Goal: Task Accomplishment & Management: Manage account settings

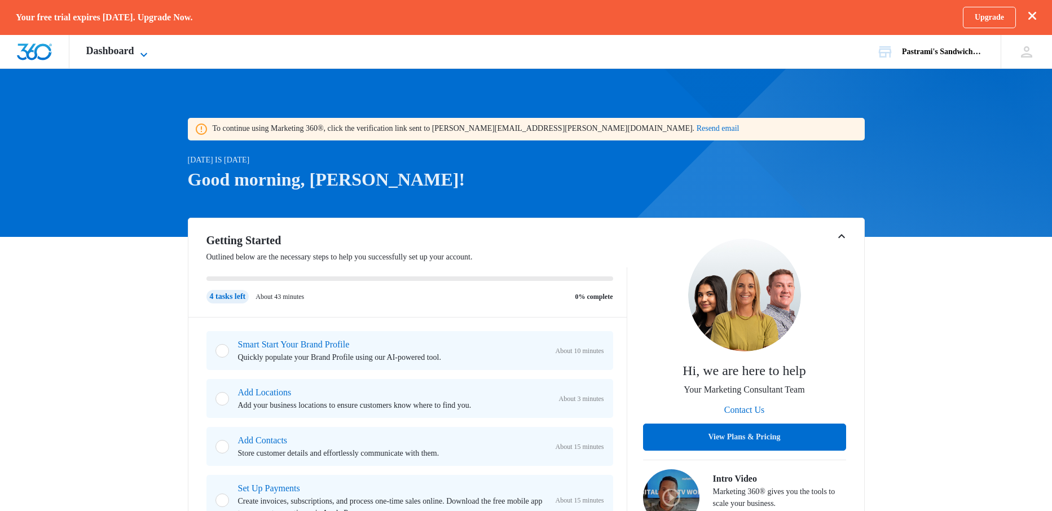
click at [127, 47] on span "Dashboard" at bounding box center [110, 51] width 48 height 12
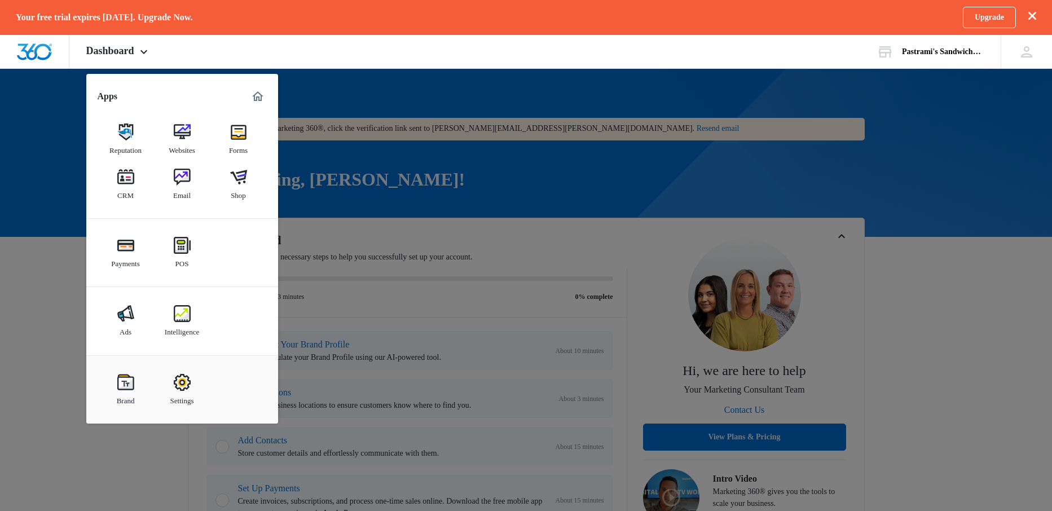
click at [127, 179] on img at bounding box center [125, 177] width 17 height 17
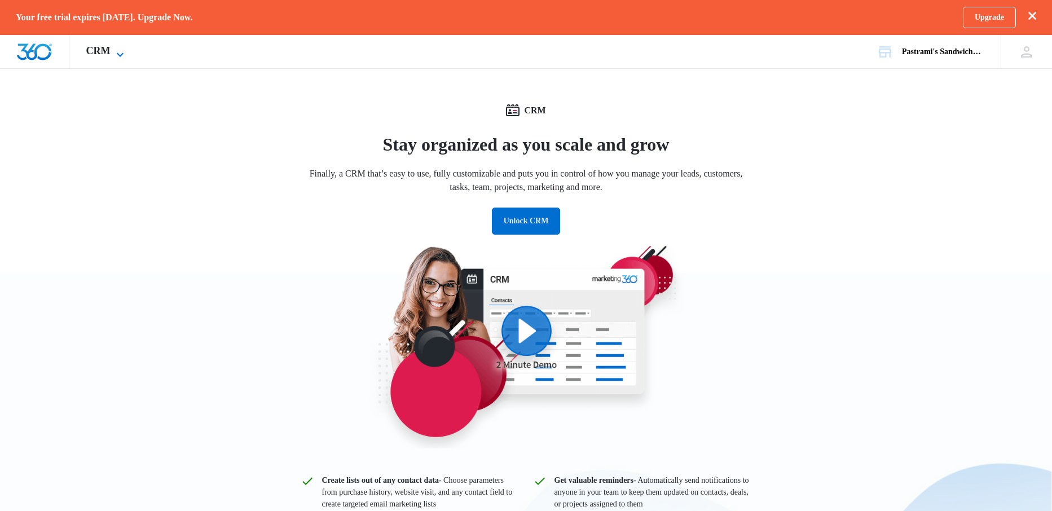
click at [122, 50] on icon at bounding box center [120, 55] width 14 height 14
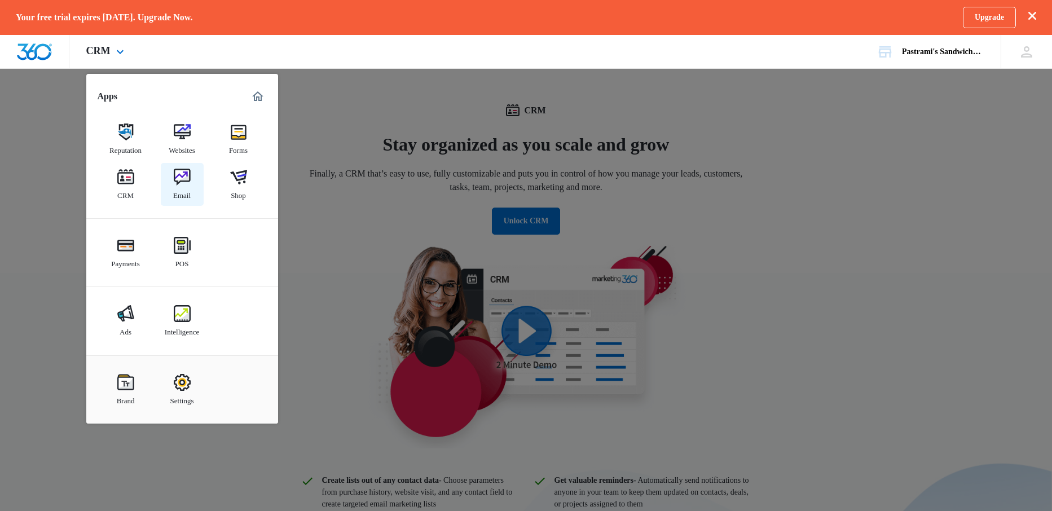
click at [186, 181] on img at bounding box center [182, 177] width 17 height 17
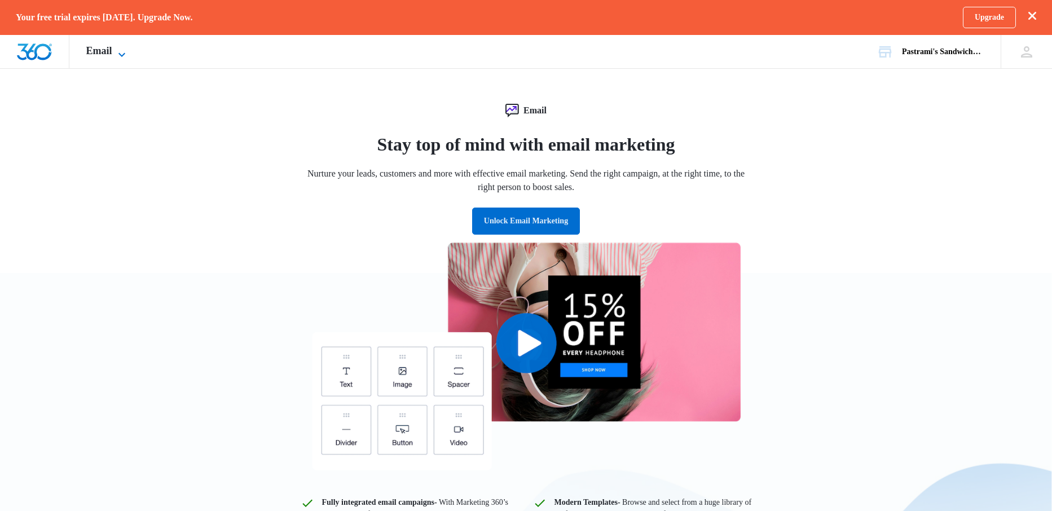
click at [118, 51] on icon at bounding box center [122, 55] width 14 height 14
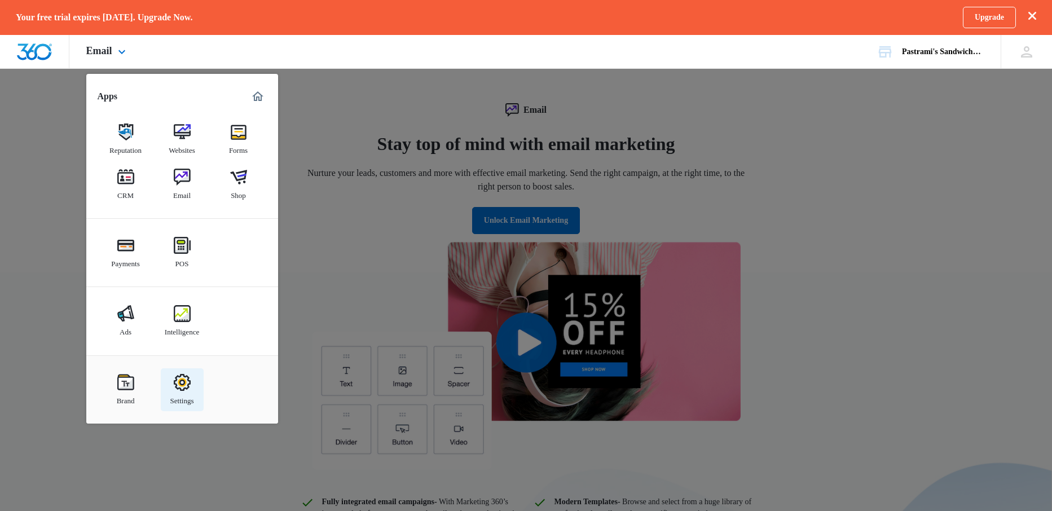
click at [182, 383] on img at bounding box center [182, 382] width 17 height 17
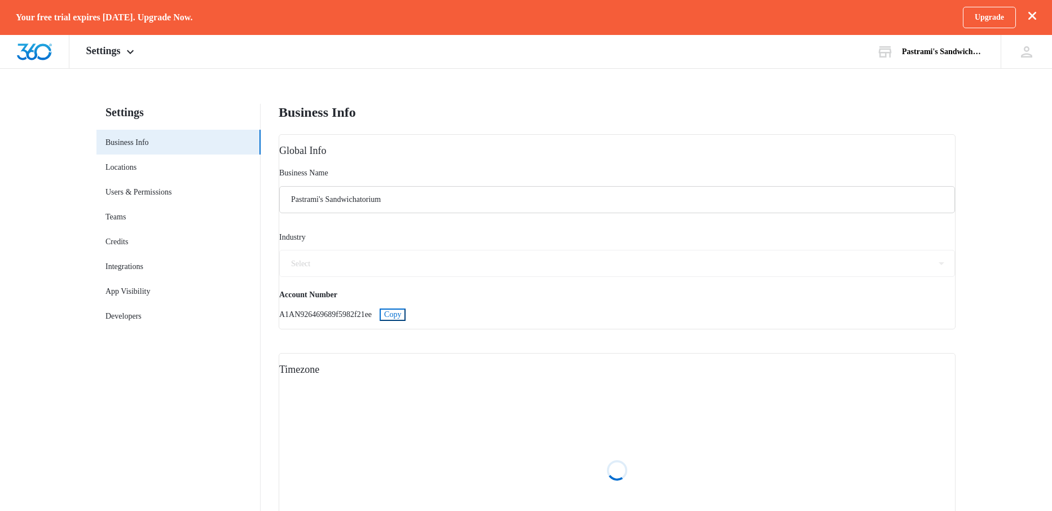
select select "11"
select select "US"
select select "America/[GEOGRAPHIC_DATA]"
click at [132, 50] on icon at bounding box center [131, 55] width 14 height 14
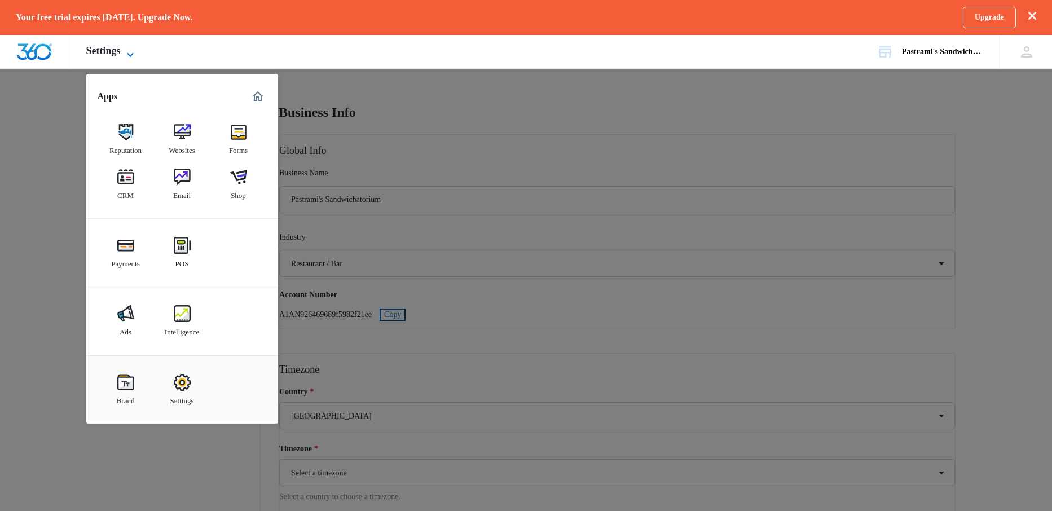
click at [132, 50] on icon at bounding box center [131, 55] width 14 height 14
